Goal: Transaction & Acquisition: Purchase product/service

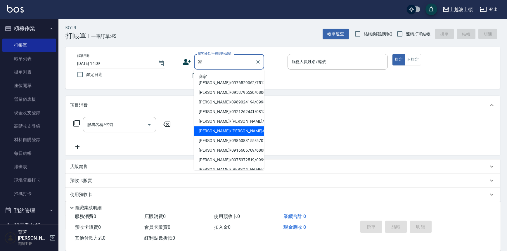
type input "家"
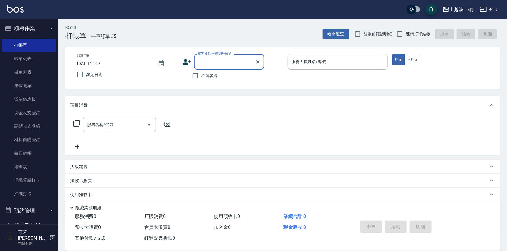
click at [199, 61] on input "顧客姓名/手機號碼/編號" at bounding box center [224, 62] width 56 height 10
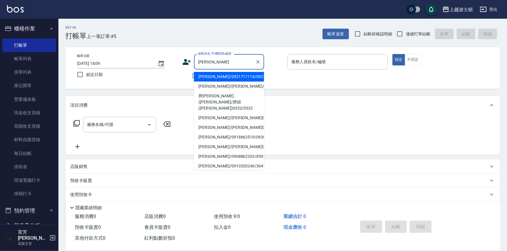
click at [201, 73] on li "[PERSON_NAME]/0921717114/0921717" at bounding box center [229, 77] width 70 height 10
type input "[PERSON_NAME]/0921717114/0921717"
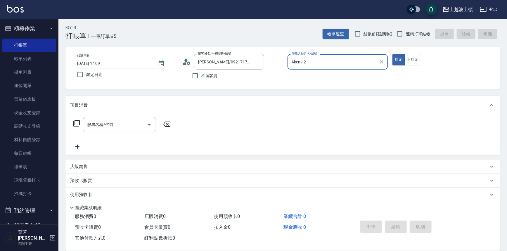
type input "Akemi-2"
click at [190, 62] on icon at bounding box center [189, 63] width 4 height 4
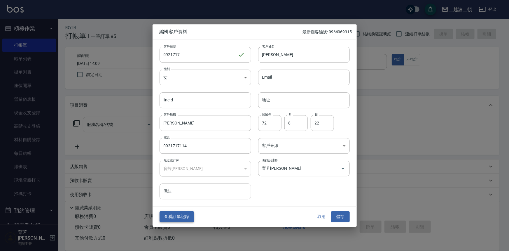
click at [176, 213] on button "查看訂單記錄" at bounding box center [177, 216] width 34 height 11
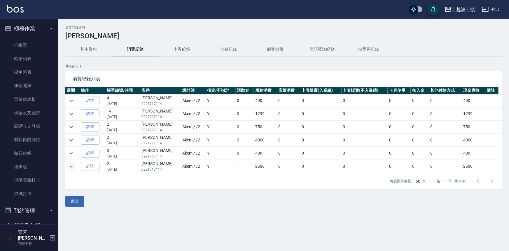
click at [70, 166] on icon "expand row" at bounding box center [71, 166] width 7 height 7
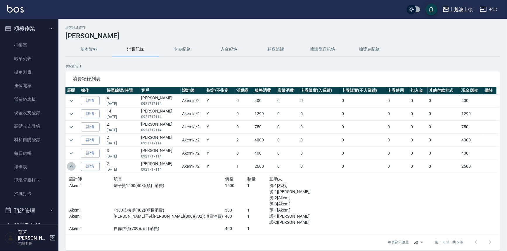
click at [70, 166] on icon "expand row" at bounding box center [71, 166] width 7 height 7
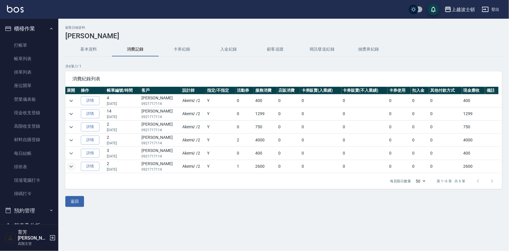
click at [70, 166] on icon "expand row" at bounding box center [71, 166] width 7 height 7
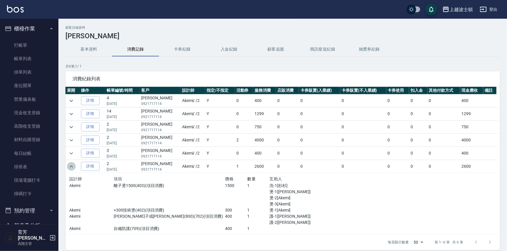
click at [70, 166] on icon "expand row" at bounding box center [71, 166] width 7 height 7
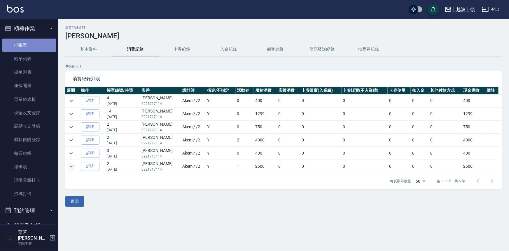
click at [40, 45] on link "打帳單" at bounding box center [29, 45] width 54 height 13
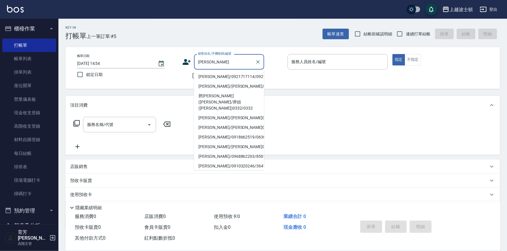
click at [208, 75] on li "[PERSON_NAME]/0921717114/0921717" at bounding box center [229, 77] width 70 height 10
type input "[PERSON_NAME]/0921717114/0921717"
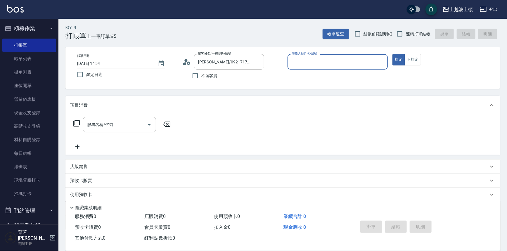
type input "Akemi-2"
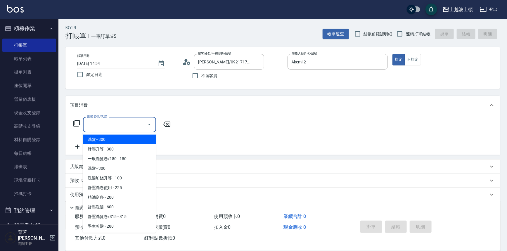
click at [138, 123] on input "服務名稱/代號" at bounding box center [115, 124] width 59 height 10
click at [137, 141] on span "洗髮 - 300" at bounding box center [119, 140] width 73 height 10
type input "洗髮(201)"
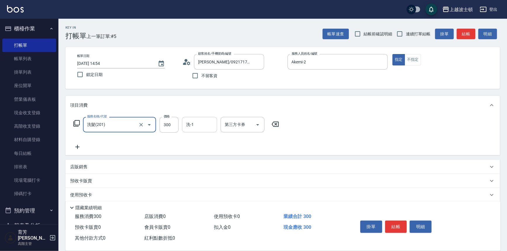
click at [195, 128] on input "洗-1" at bounding box center [200, 124] width 30 height 10
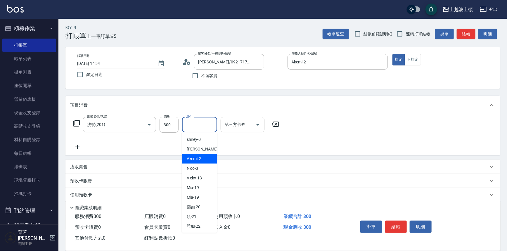
click at [199, 159] on span "Akemi -2" at bounding box center [194, 159] width 15 height 6
type input "Akemi-2"
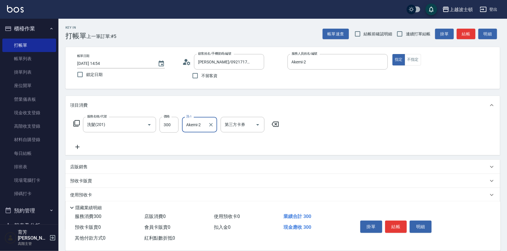
click at [77, 146] on icon at bounding box center [77, 147] width 4 height 4
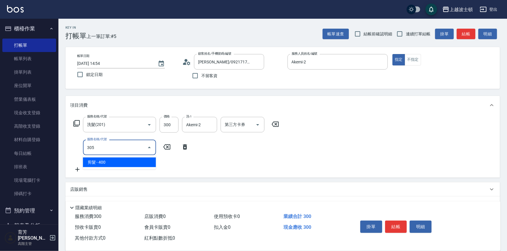
click at [98, 161] on span "剪髮 - 400" at bounding box center [119, 162] width 73 height 10
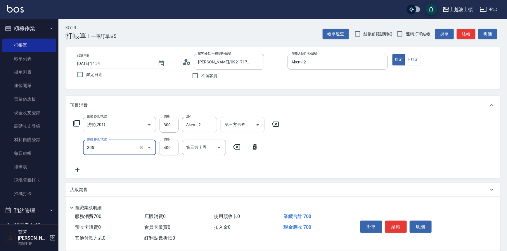
type input "剪髮(305)"
drag, startPoint x: 170, startPoint y: 150, endPoint x: 166, endPoint y: 149, distance: 3.5
click at [170, 149] on input "400" at bounding box center [168, 148] width 19 height 16
type input "350"
click at [76, 171] on icon at bounding box center [77, 169] width 15 height 7
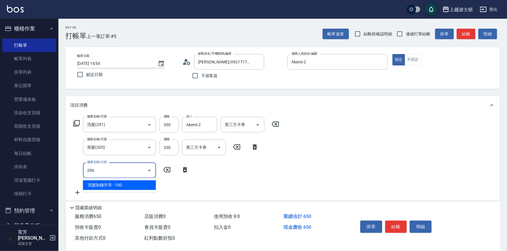
click at [123, 182] on span "洗髮加錢升等 - 100" at bounding box center [119, 185] width 73 height 10
type input "洗髮加錢升等(206)"
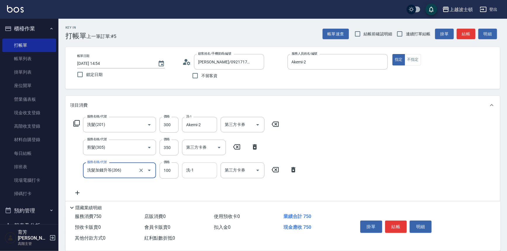
click at [191, 170] on input "洗-1" at bounding box center [200, 170] width 30 height 10
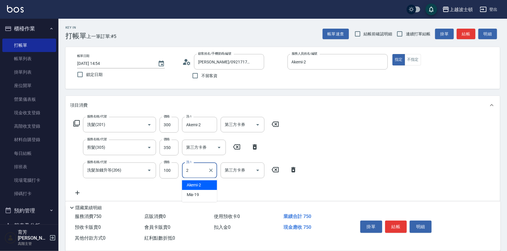
click at [206, 187] on div "Akemi -2" at bounding box center [199, 185] width 35 height 10
type input "Akemi-2"
click at [380, 135] on div "服務名稱/代號 洗髮(201) 服務名稱/代號 價格 300 價格 洗-1 Akemi-2 洗-1 第三方卡券 第三方卡券 服務名稱/代號 剪髮(305) 服…" at bounding box center [282, 157] width 434 height 86
click at [400, 223] on button "結帳" at bounding box center [396, 226] width 22 height 12
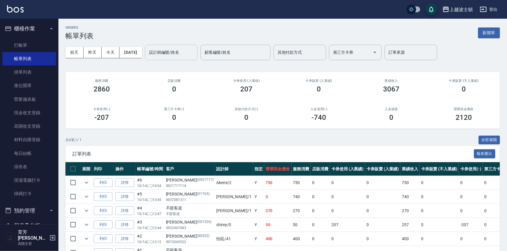
click at [175, 53] on input "設計師編號/姓名" at bounding box center [170, 52] width 47 height 10
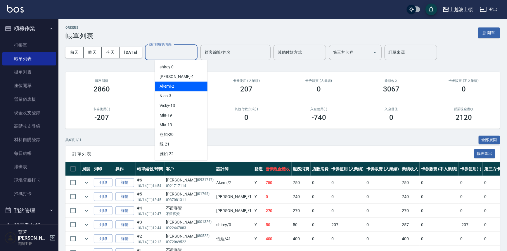
click at [187, 87] on div "Akemi -2" at bounding box center [181, 86] width 53 height 10
type input "Akemi-2"
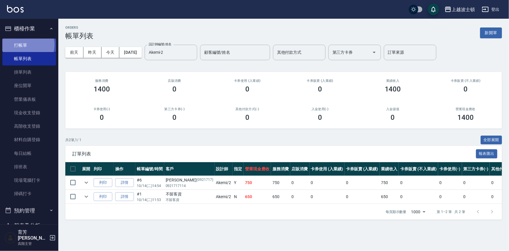
click at [26, 45] on link "打帳單" at bounding box center [29, 45] width 54 height 13
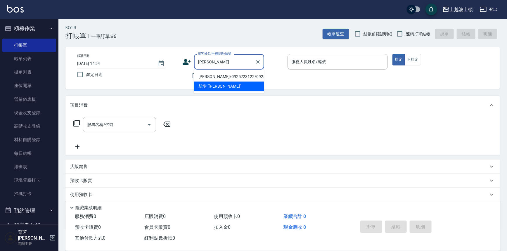
click at [201, 76] on li "[PERSON_NAME]/0925723122/0925723" at bounding box center [229, 77] width 70 height 10
type input "[PERSON_NAME]/0925723122/0925723"
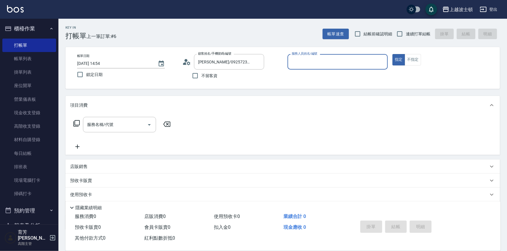
type input "Akemi-2"
click at [188, 63] on icon at bounding box center [186, 62] width 9 height 9
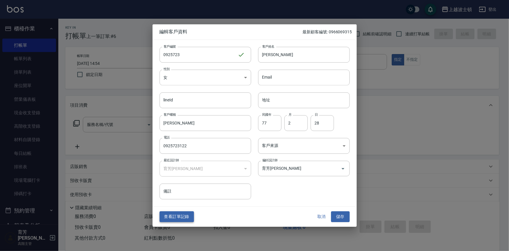
click at [186, 214] on button "查看訂單記錄" at bounding box center [177, 216] width 34 height 11
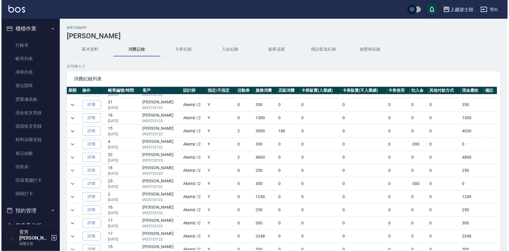
scroll to position [156, 0]
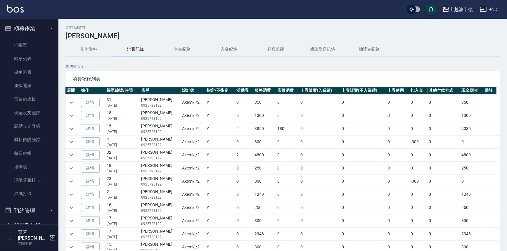
click at [69, 154] on icon "expand row" at bounding box center [71, 155] width 7 height 7
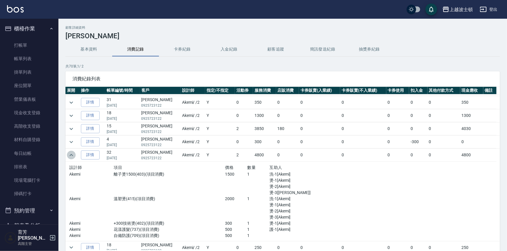
click at [69, 154] on icon "expand row" at bounding box center [71, 155] width 7 height 7
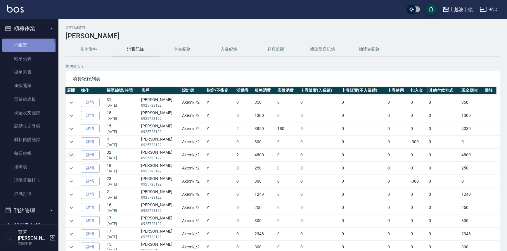
click at [27, 47] on link "打帳單" at bounding box center [29, 45] width 54 height 13
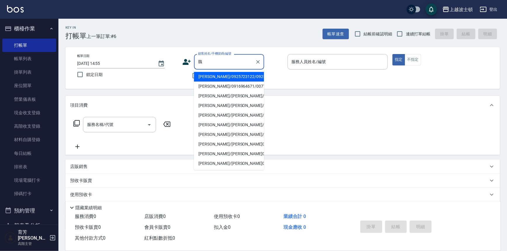
click at [213, 76] on li "[PERSON_NAME]/0925723122/0925723" at bounding box center [229, 77] width 70 height 10
type input "[PERSON_NAME]/0925723122/0925723"
type input "Akemi-2"
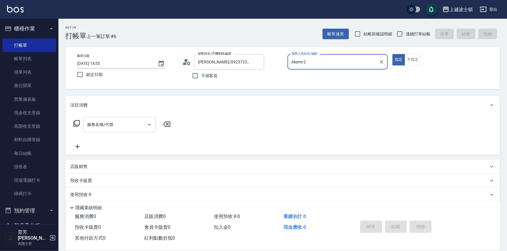
click at [133, 125] on input "服務名稱/代號" at bounding box center [115, 124] width 59 height 10
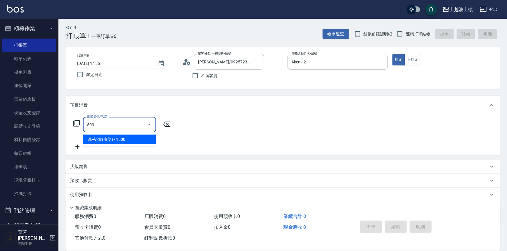
click at [140, 140] on span "洗+染髮(底染) - 1500" at bounding box center [119, 140] width 73 height 10
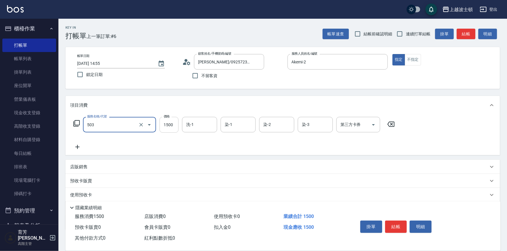
type input "洗+染髮(底染)(503)"
click at [165, 126] on input "1500" at bounding box center [168, 125] width 19 height 16
type input "1200"
click at [197, 126] on input "洗-1" at bounding box center [200, 124] width 30 height 10
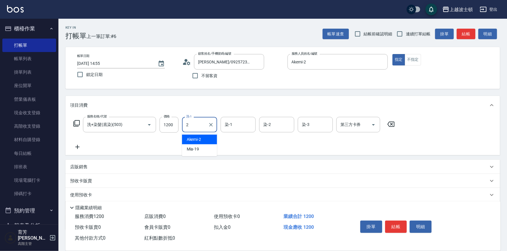
click at [196, 140] on span "Akemi -2" at bounding box center [194, 139] width 15 height 6
type input "Akemi-2"
click at [241, 128] on input "染-1" at bounding box center [238, 124] width 30 height 10
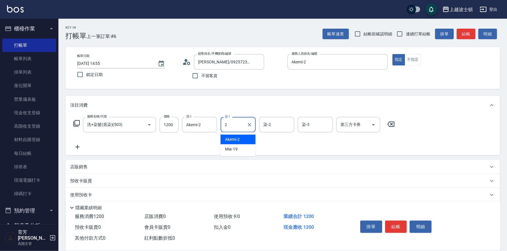
click at [242, 140] on div "Akemi -2" at bounding box center [237, 140] width 35 height 10
type input "Akemi-2"
click at [267, 128] on input "染-2" at bounding box center [277, 124] width 30 height 10
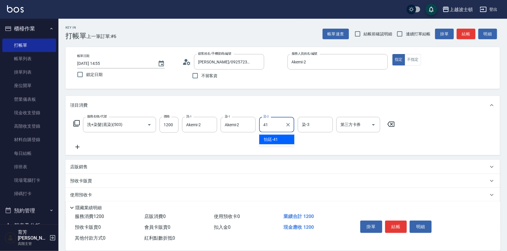
click at [272, 140] on span "怡廷 -41" at bounding box center [271, 139] width 14 height 6
type input "怡廷-41"
click at [311, 126] on input "染-3" at bounding box center [315, 124] width 30 height 10
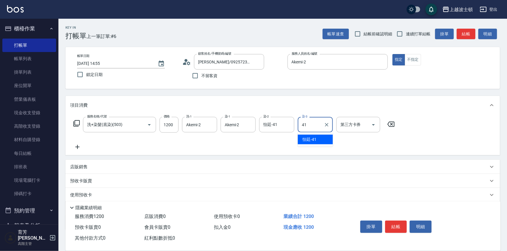
click at [311, 140] on span "怡廷 -41" at bounding box center [309, 139] width 14 height 6
type input "怡廷-41"
click at [77, 146] on icon at bounding box center [77, 146] width 15 height 7
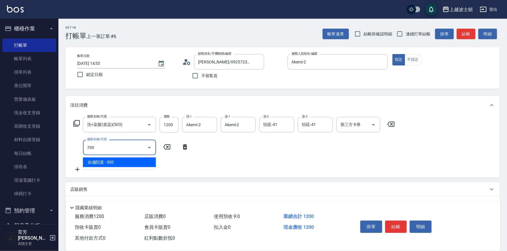
click at [133, 163] on span "自備防護 - 500" at bounding box center [119, 162] width 73 height 10
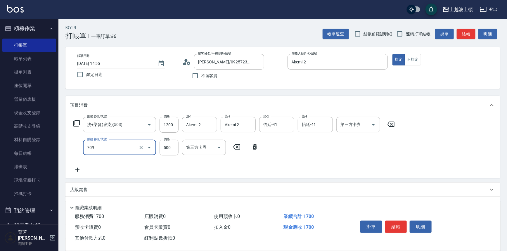
type input "自備防護(709)"
click at [169, 153] on input "500" at bounding box center [168, 148] width 19 height 16
type input "300"
click at [76, 169] on icon at bounding box center [77, 169] width 15 height 7
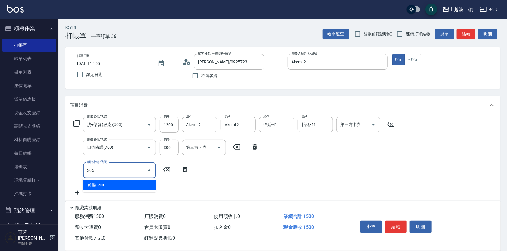
click at [123, 182] on span "剪髮 - 400" at bounding box center [119, 185] width 73 height 10
type input "剪髮(305)"
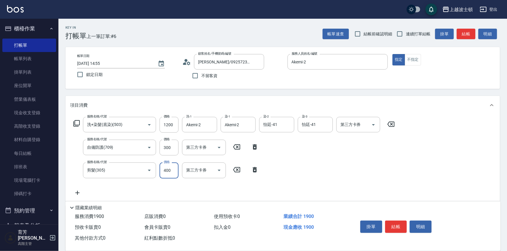
click at [171, 173] on input "400" at bounding box center [168, 170] width 19 height 16
type input "350"
click at [74, 121] on icon at bounding box center [76, 123] width 7 height 7
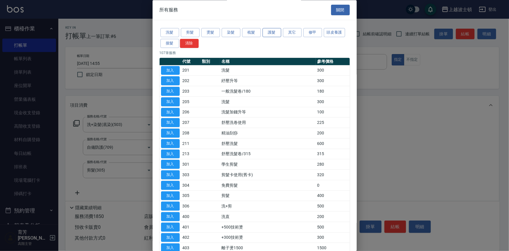
click at [276, 33] on button "護髮" at bounding box center [272, 32] width 19 height 9
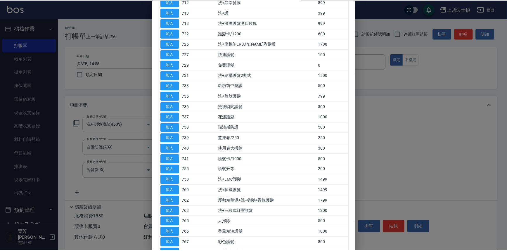
scroll to position [152, 0]
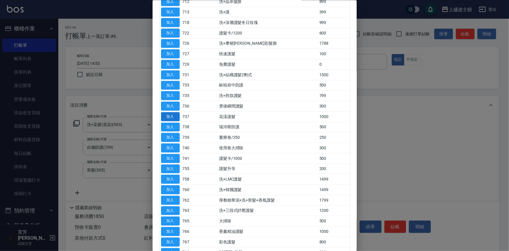
click at [172, 116] on button "加入" at bounding box center [170, 116] width 19 height 9
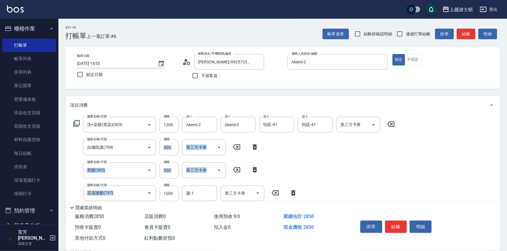
drag, startPoint x: 176, startPoint y: 170, endPoint x: 175, endPoint y: 190, distance: 19.9
click at [175, 190] on div "服務名稱/代號 洗+染髮(底染)(503) 服務名稱/代號 價格 1200 價格 洗-1 Akemi-2 洗-1 染-1 Akemi-2 染-1 染-2 怡廷…" at bounding box center [234, 168] width 328 height 102
click at [167, 191] on input "1000" at bounding box center [168, 193] width 19 height 16
type input "500"
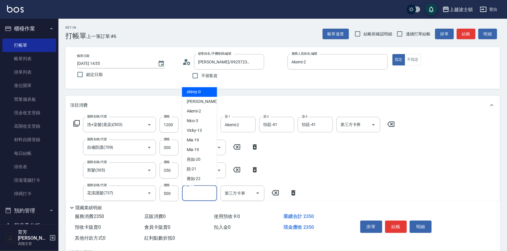
click at [199, 196] on input "護-1" at bounding box center [200, 193] width 30 height 10
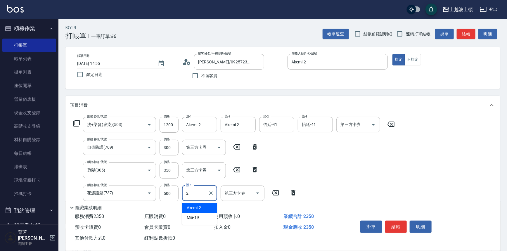
click at [202, 207] on div "Akemi -2" at bounding box center [199, 208] width 35 height 10
type input "Akemi-2"
click at [356, 178] on div "服務名稱/代號 洗+染髮(底染)(503) 服務名稱/代號 價格 1200 價格 洗-1 Akemi-2 洗-1 染-1 Akemi-2 染-1 染-2 怡廷…" at bounding box center [234, 168] width 328 height 102
click at [161, 146] on input "300" at bounding box center [168, 148] width 19 height 16
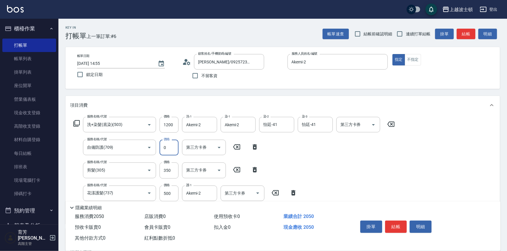
drag, startPoint x: 163, startPoint y: 148, endPoint x: 171, endPoint y: 149, distance: 8.5
click at [171, 149] on input "0" at bounding box center [168, 148] width 19 height 16
type input "500"
click at [326, 166] on div "服務名稱/代號 洗+染髮(底染)(503) 服務名稱/代號 價格 1200 價格 洗-1 Akemi-2 洗-1 染-1 Akemi-2 染-1 染-2 怡廷…" at bounding box center [234, 168] width 328 height 102
click at [396, 228] on button "結帳" at bounding box center [396, 226] width 22 height 12
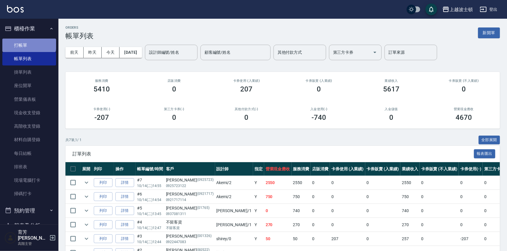
click at [29, 43] on link "打帳單" at bounding box center [29, 45] width 54 height 13
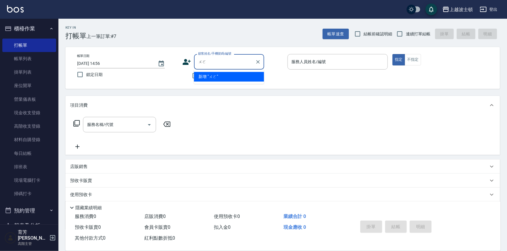
type input "握"
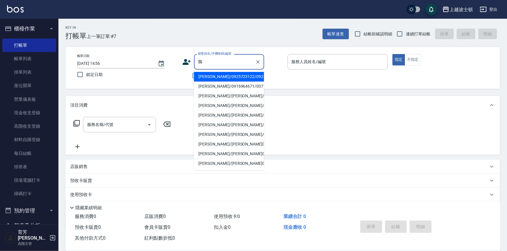
click at [217, 75] on li "[PERSON_NAME]/0925723122/0925723" at bounding box center [229, 77] width 70 height 10
type input "[PERSON_NAME]/0925723122/0925723"
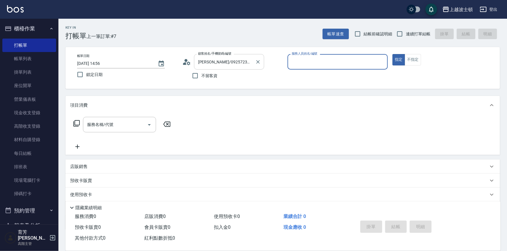
type input "Akemi-2"
click at [188, 64] on icon at bounding box center [189, 63] width 4 height 4
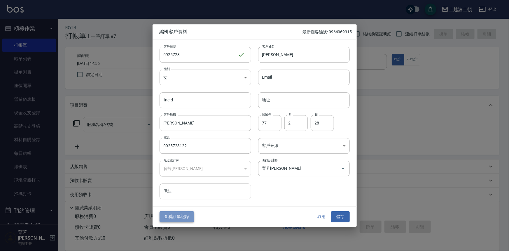
click at [175, 216] on button "查看訂單記錄" at bounding box center [177, 216] width 34 height 11
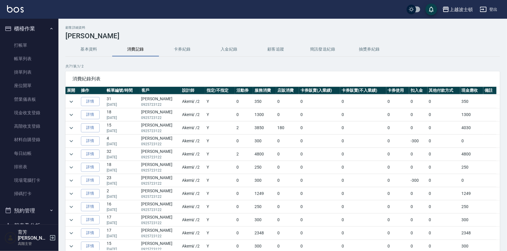
scroll to position [174, 0]
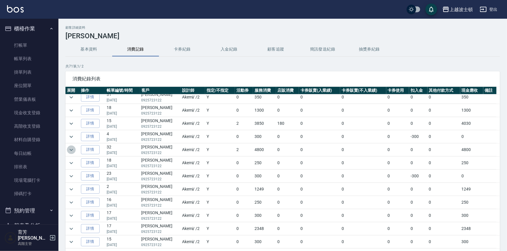
click at [70, 149] on icon "expand row" at bounding box center [71, 149] width 7 height 7
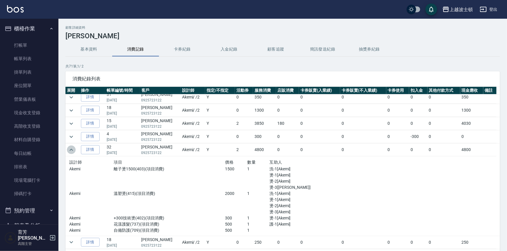
click at [70, 149] on icon "expand row" at bounding box center [71, 149] width 7 height 7
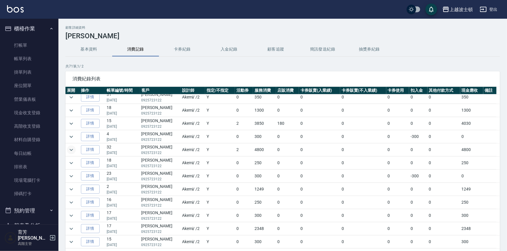
click at [70, 149] on icon "expand row" at bounding box center [71, 149] width 7 height 7
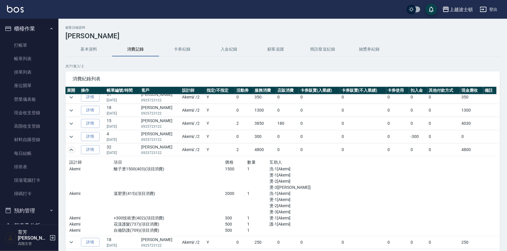
click at [70, 149] on icon "expand row" at bounding box center [71, 149] width 7 height 7
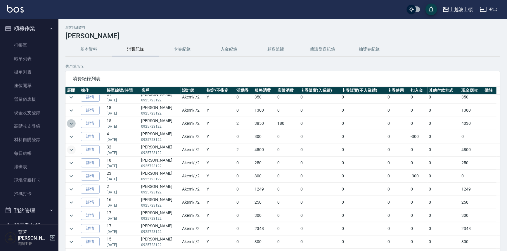
click at [69, 120] on icon "expand row" at bounding box center [71, 123] width 7 height 7
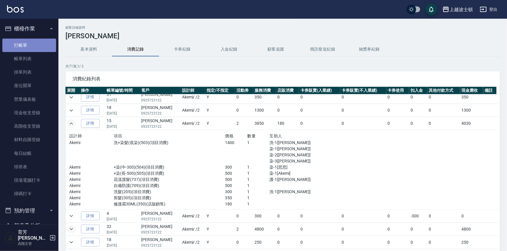
click at [32, 40] on link "打帳單" at bounding box center [29, 45] width 54 height 13
